Goal: Task Accomplishment & Management: Use online tool/utility

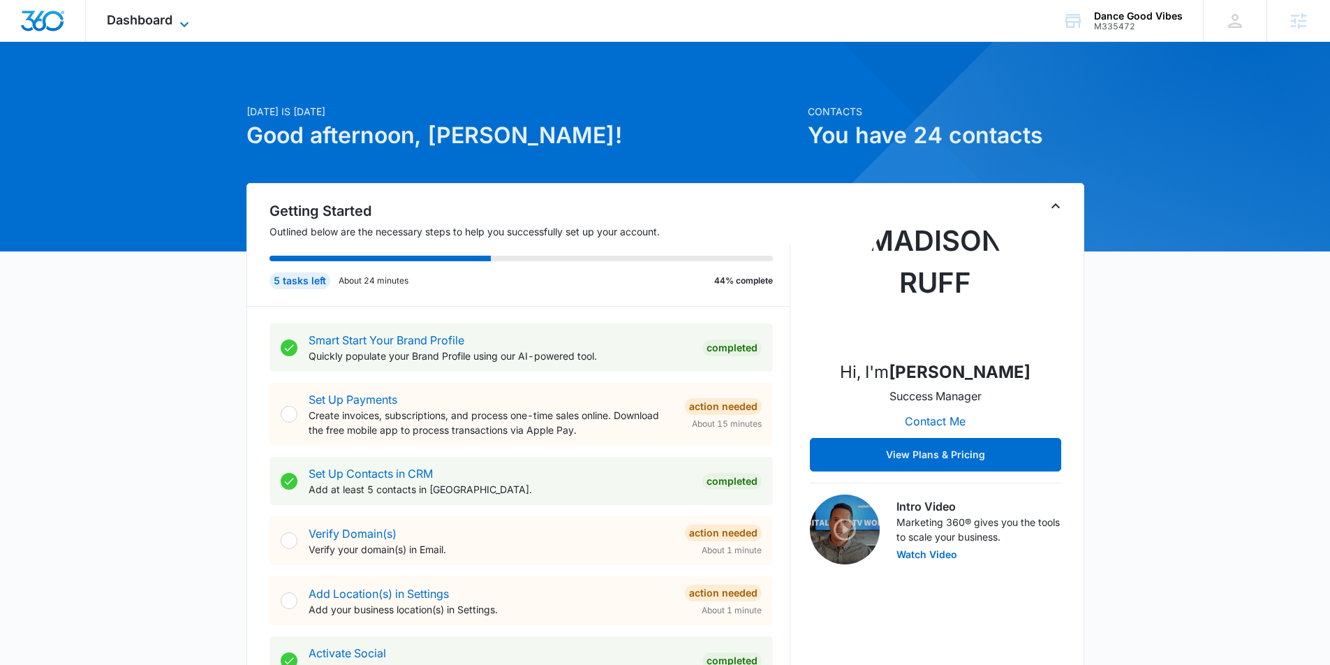
click at [179, 17] on icon at bounding box center [184, 24] width 17 height 17
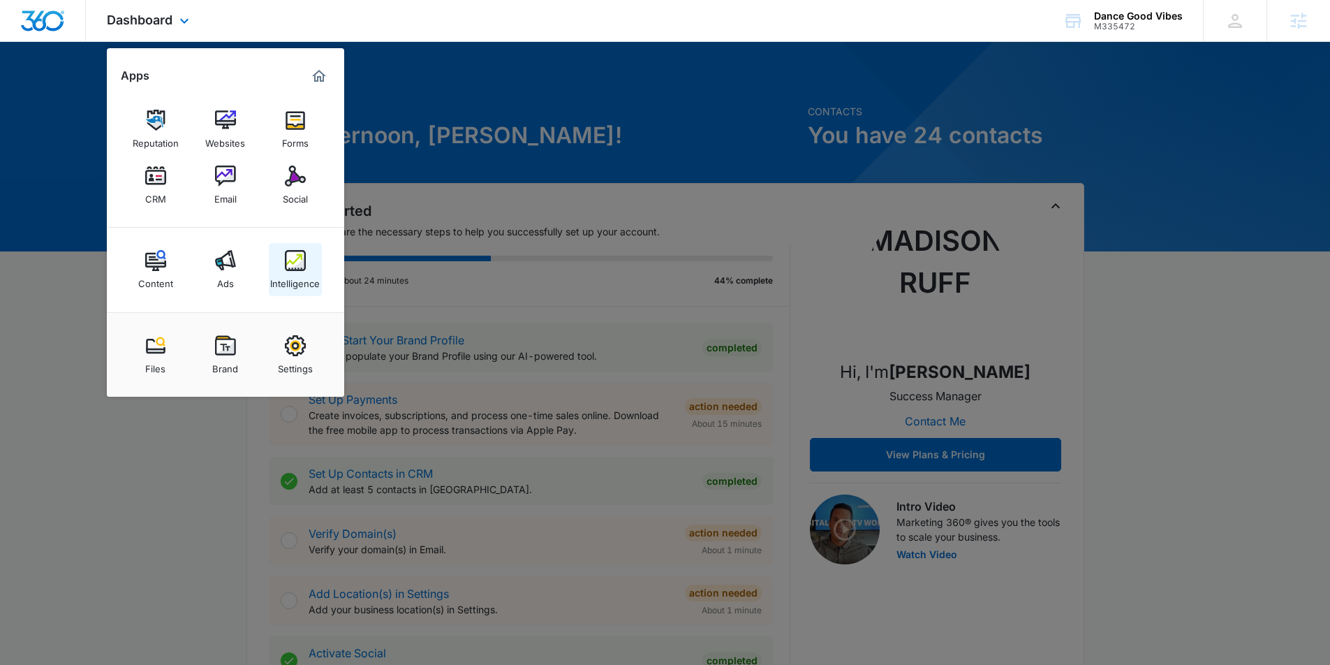
click at [295, 272] on div "Intelligence" at bounding box center [295, 280] width 50 height 18
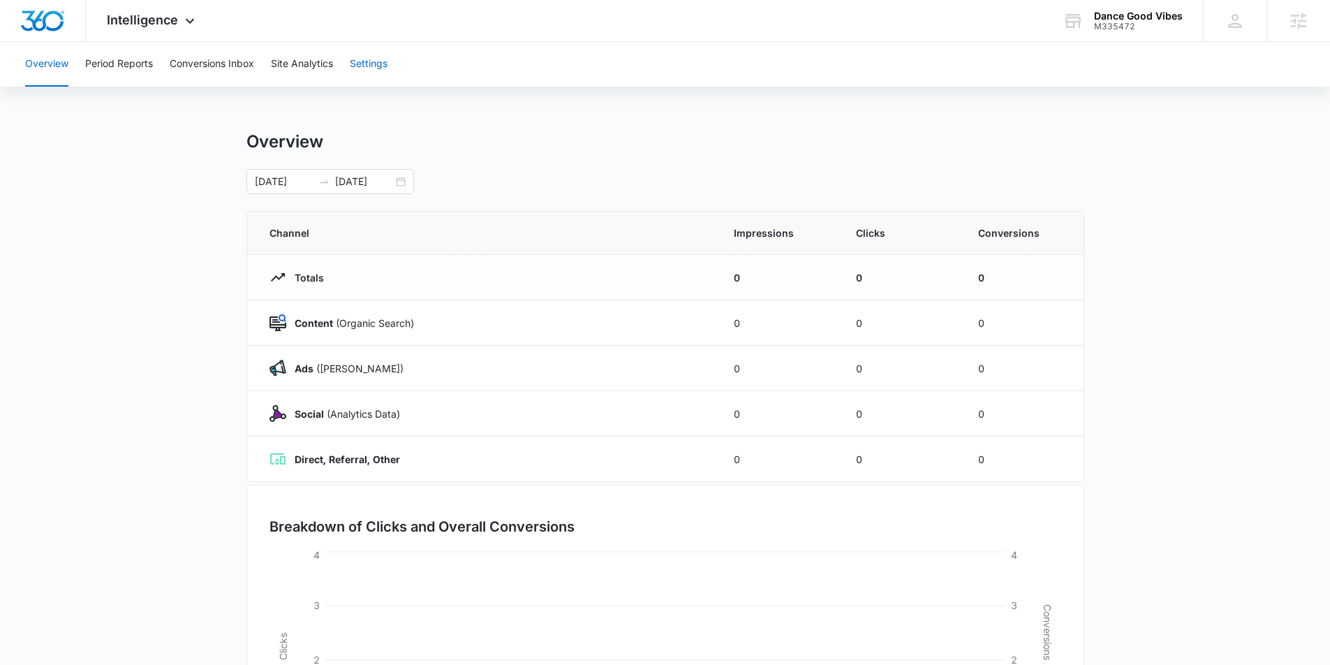
click at [373, 66] on button "Settings" at bounding box center [369, 64] width 38 height 45
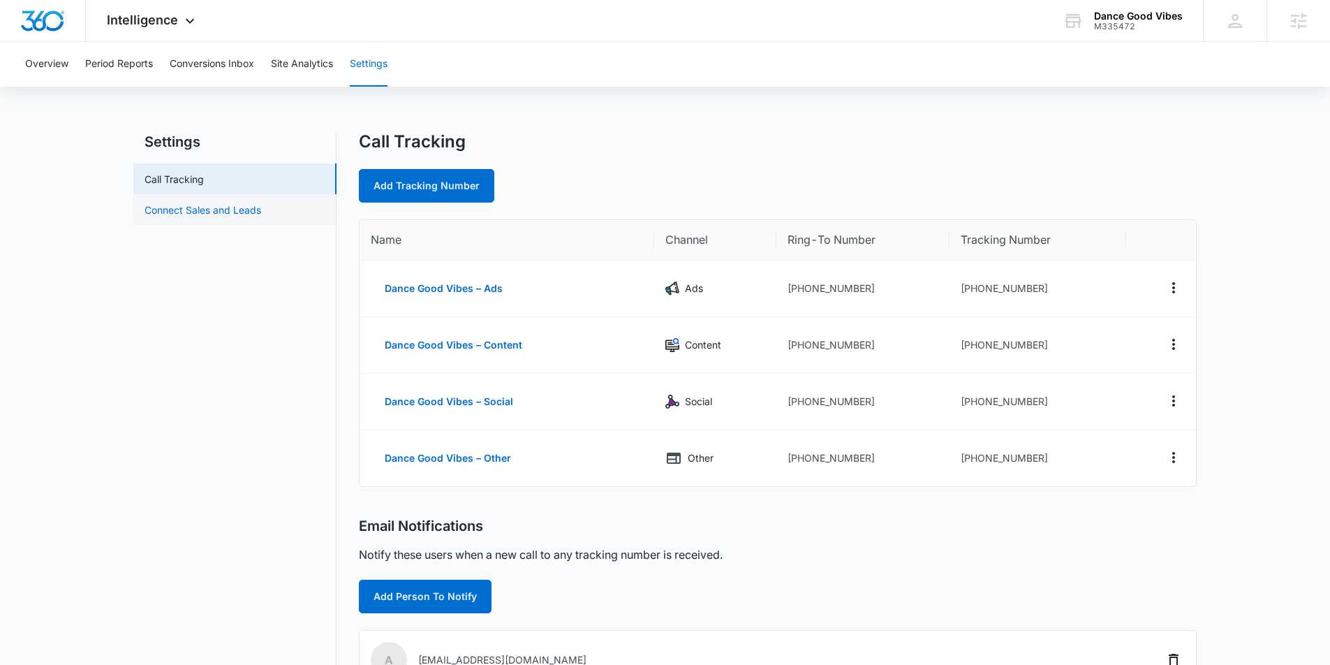
click at [214, 203] on link "Connect Sales and Leads" at bounding box center [203, 210] width 117 height 15
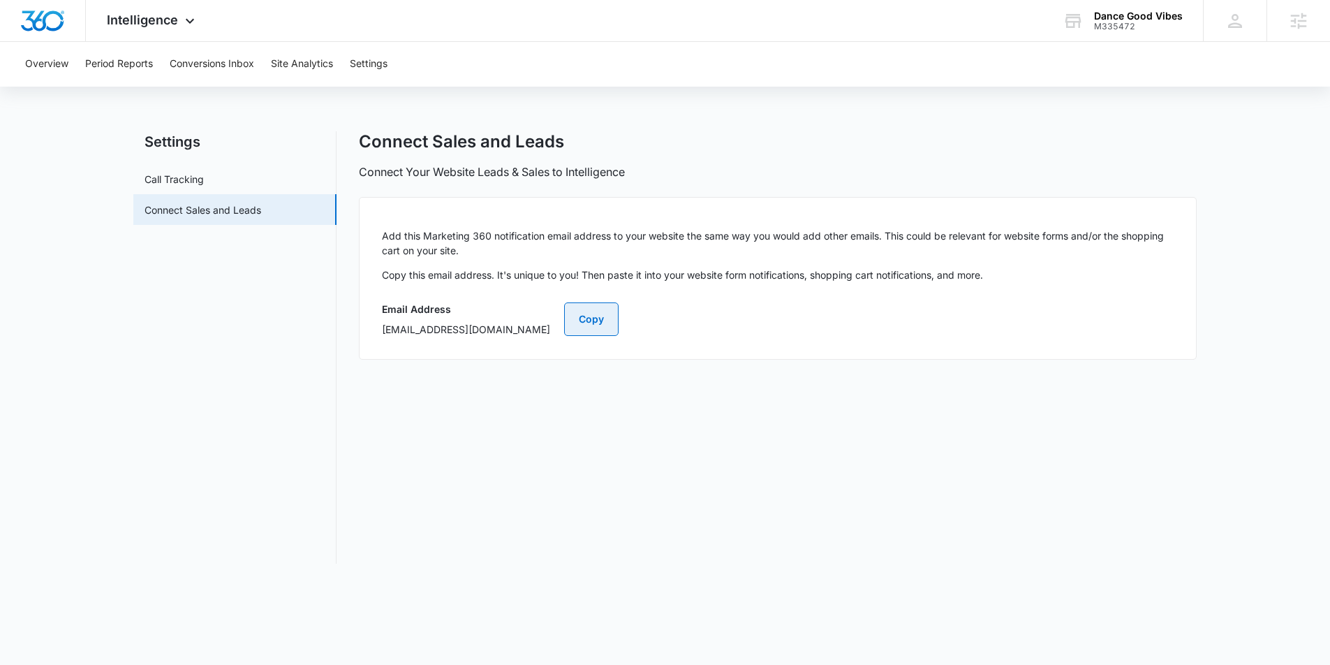
click at [619, 318] on button "Copy" at bounding box center [591, 319] width 54 height 34
click at [1145, 3] on div "Dance Good Vibes M335472 Your Accounts View All" at bounding box center [1122, 20] width 161 height 41
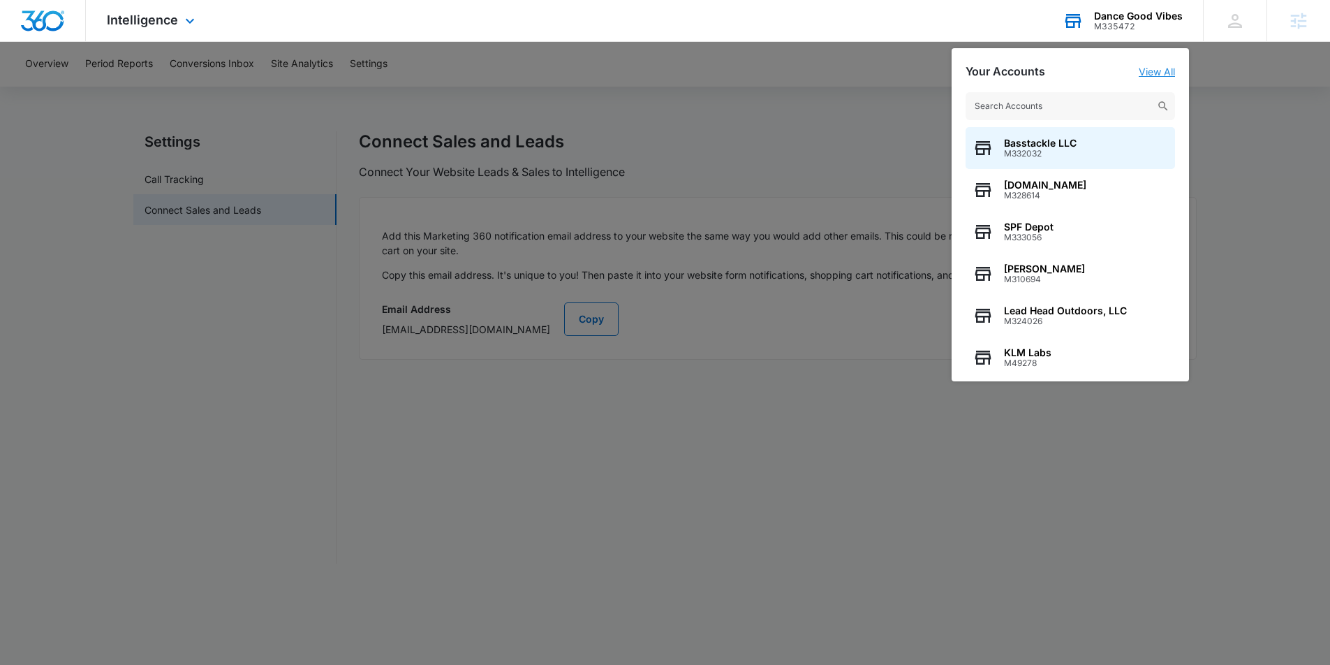
click at [1159, 66] on link "View All" at bounding box center [1157, 72] width 36 height 12
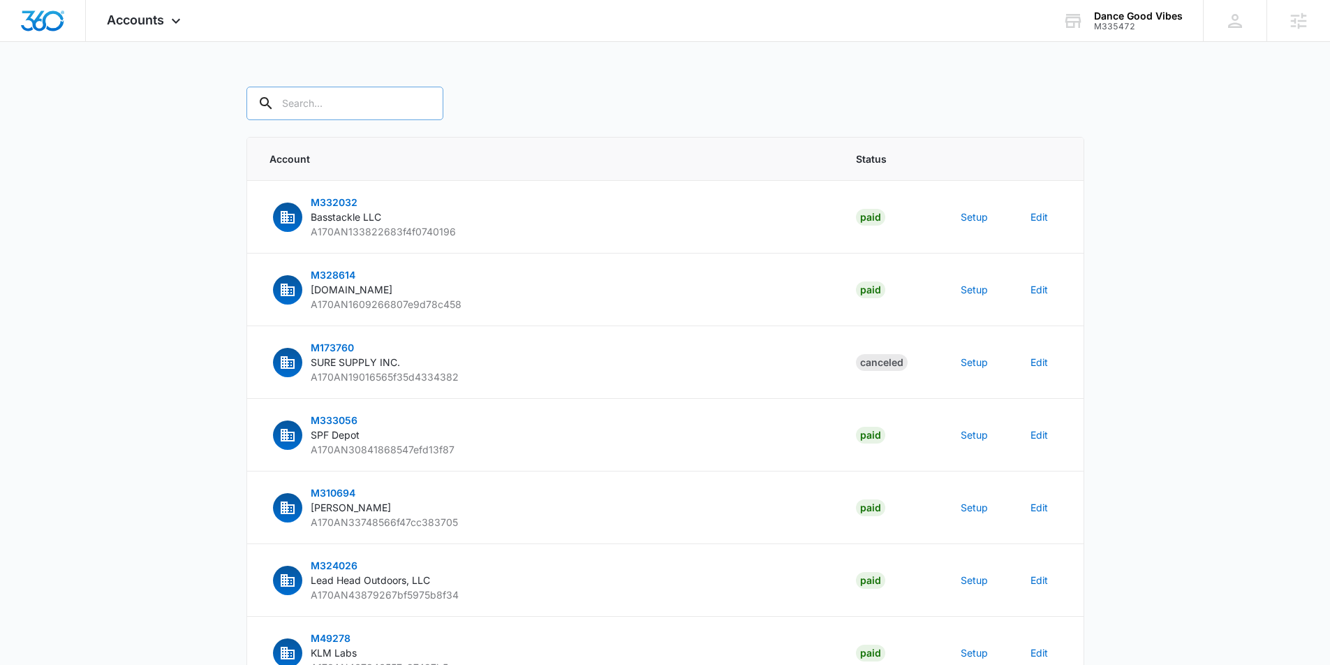
click at [357, 108] on input "text" at bounding box center [345, 104] width 197 height 34
type input "M335472"
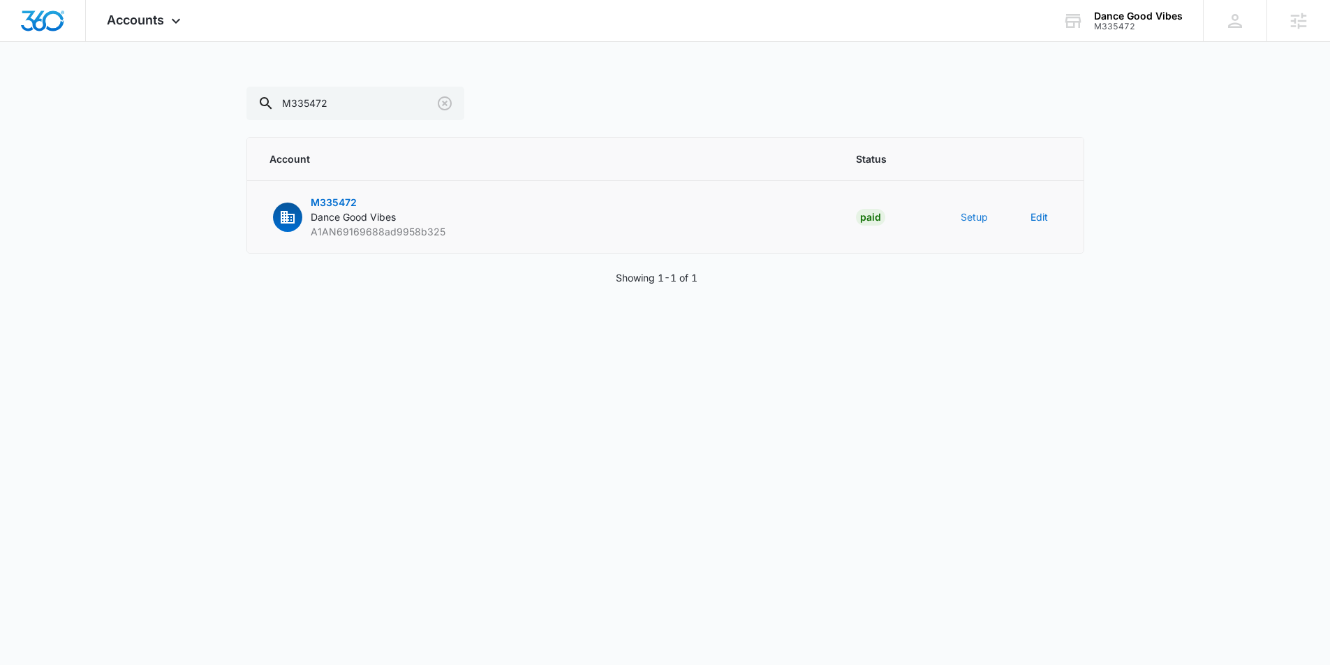
click at [981, 220] on button "Setup" at bounding box center [974, 217] width 27 height 15
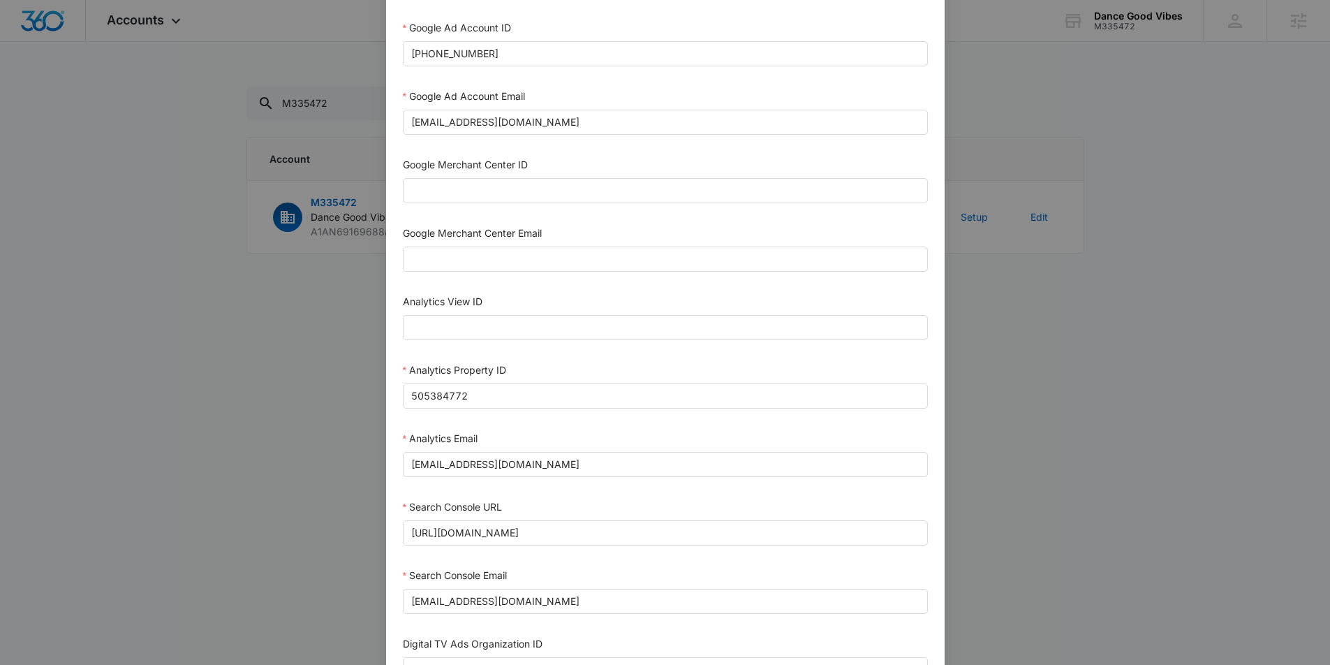
scroll to position [580, 0]
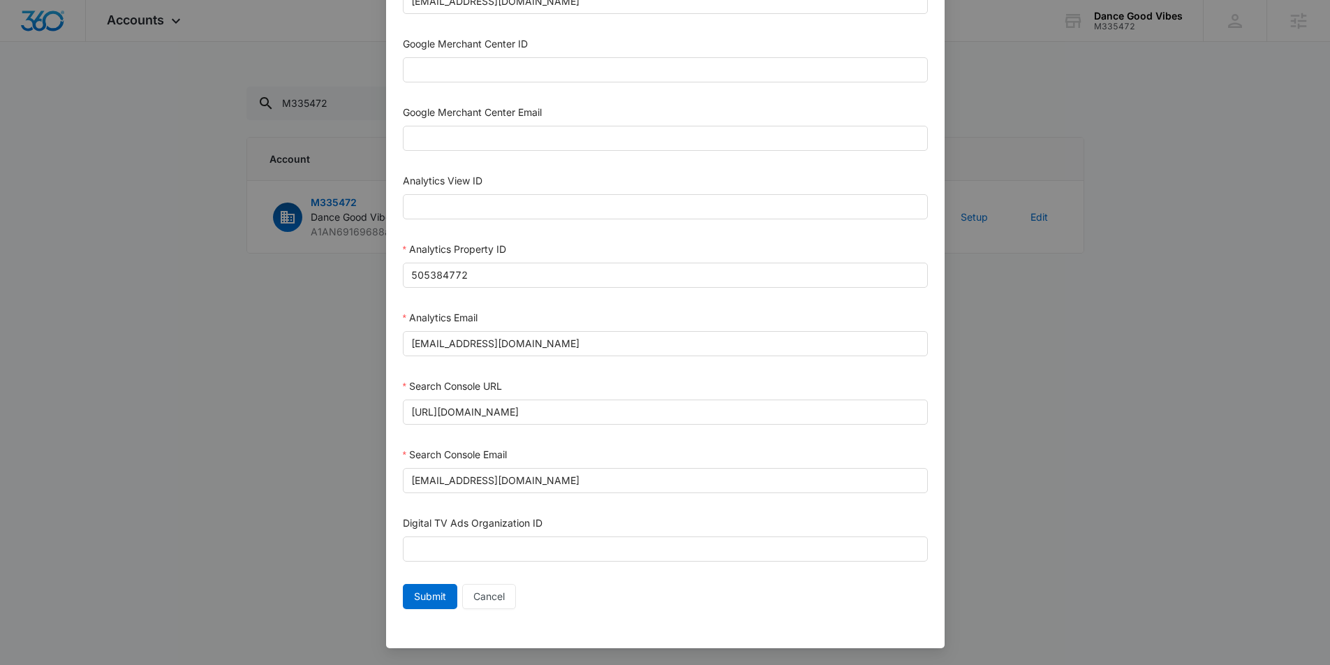
click at [293, 413] on div "Setup Account Bing Ad Account ID Bing Ad Account Email LinkedIn Ad Account ID L…" at bounding box center [665, 332] width 1330 height 665
